Goal: Obtain resource: Download file/media

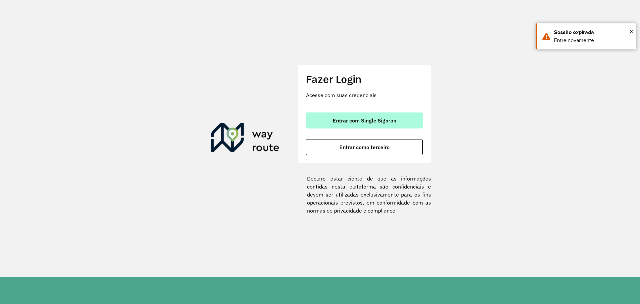
click at [334, 121] on span "Entrar com Single Sign-on" at bounding box center [365, 120] width 64 height 5
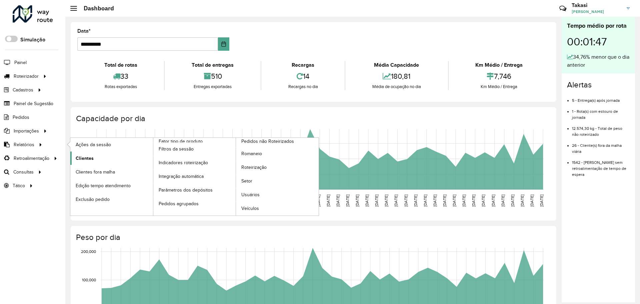
click at [87, 155] on span "Clientes" at bounding box center [85, 158] width 18 height 7
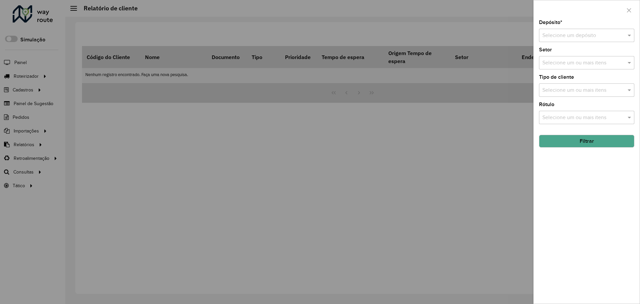
click at [590, 39] on input "text" at bounding box center [580, 36] width 75 height 8
click at [576, 54] on span "CDD [GEOGRAPHIC_DATA]" at bounding box center [574, 55] width 65 height 6
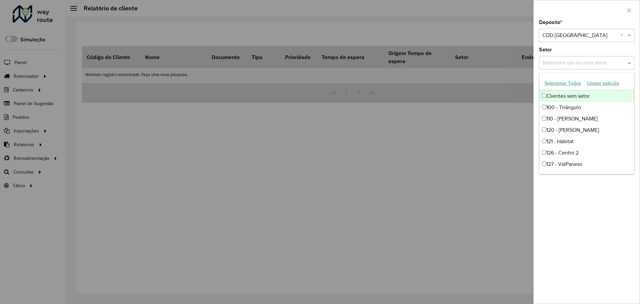
click at [588, 66] on input "text" at bounding box center [583, 63] width 85 height 8
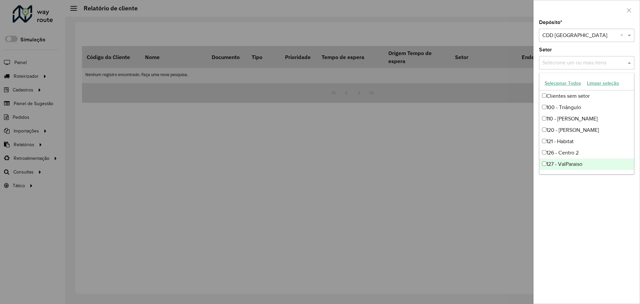
click at [580, 215] on div "Depósito * Selecione um depósito × CDD Petropolis × Setor Selecione um ou mais …" at bounding box center [587, 162] width 106 height 284
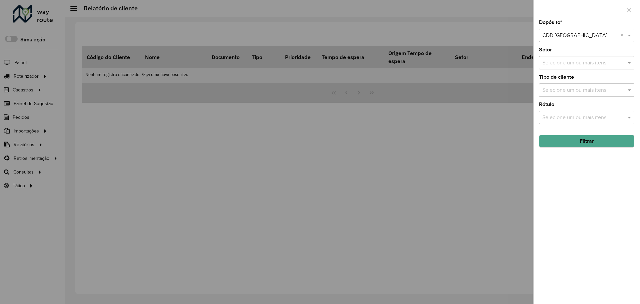
click at [592, 139] on button "Filtrar" at bounding box center [586, 141] width 95 height 13
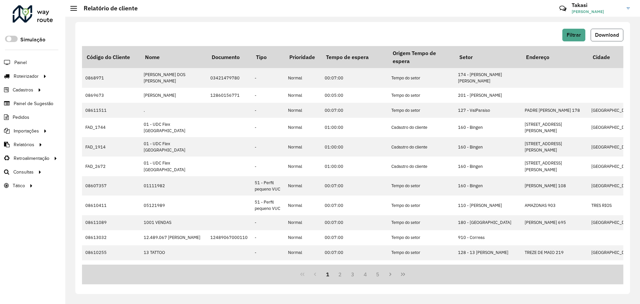
click at [606, 32] on span "Download" at bounding box center [607, 35] width 24 height 6
